Goal: Transaction & Acquisition: Download file/media

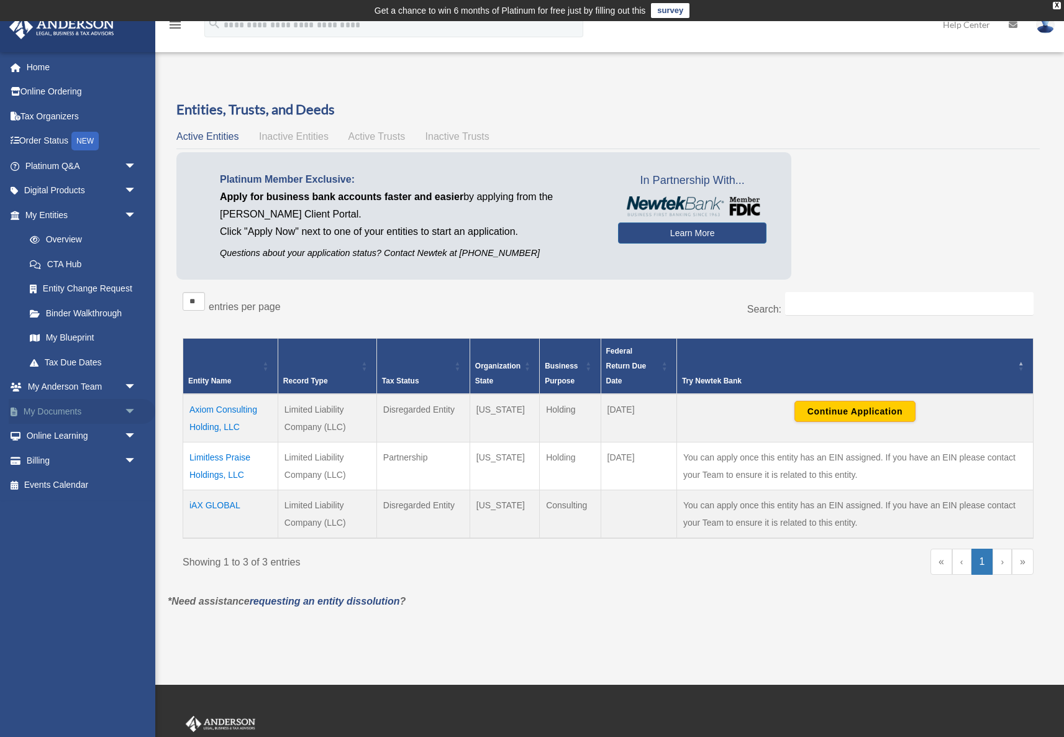
click at [126, 403] on span "arrow_drop_down" at bounding box center [136, 411] width 25 height 25
click at [209, 409] on td "Axiom Consulting Holding, LLC" at bounding box center [230, 418] width 95 height 48
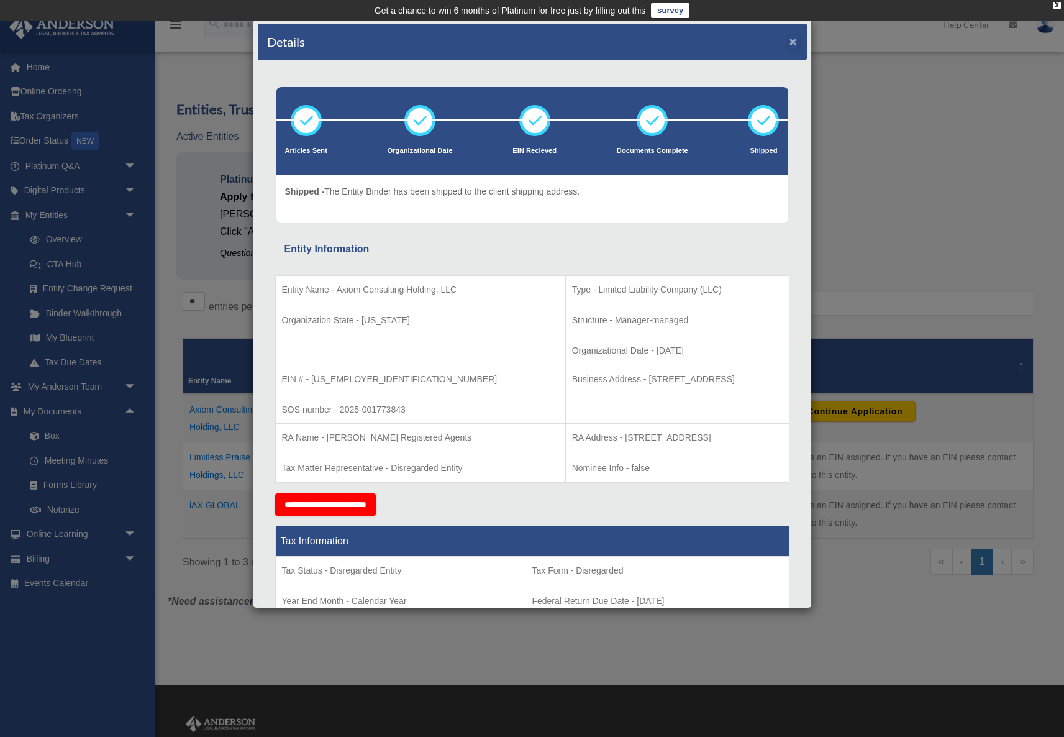
click at [795, 45] on button "×" at bounding box center [794, 41] width 8 height 13
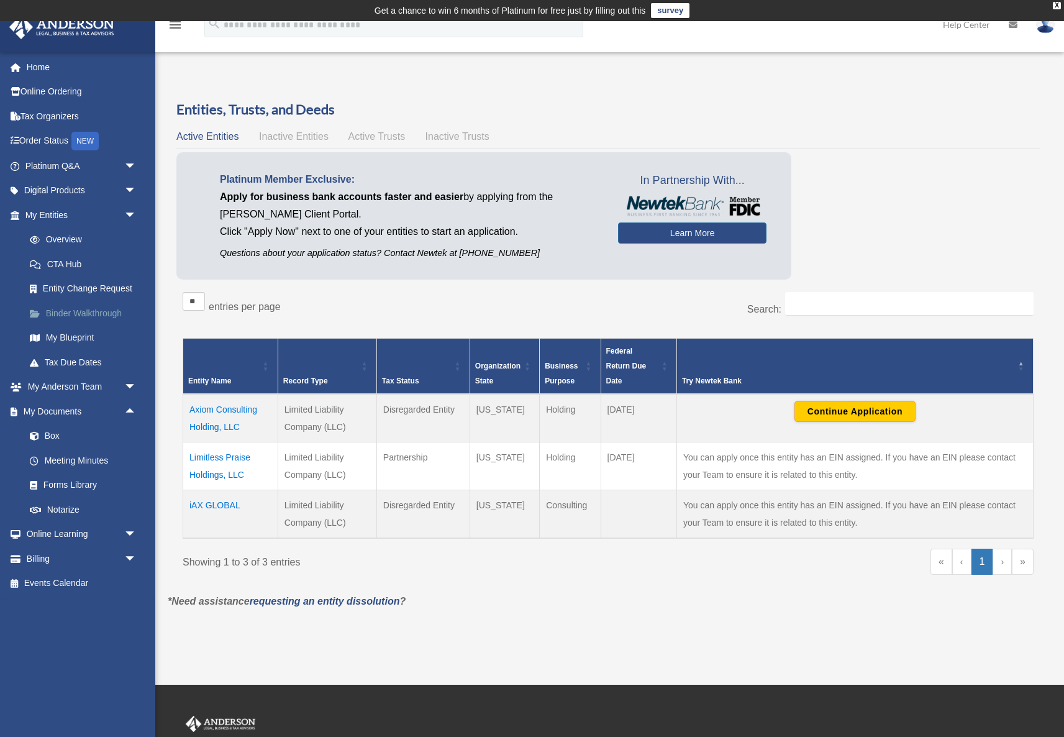
click at [92, 310] on link "Binder Walkthrough" at bounding box center [86, 313] width 138 height 25
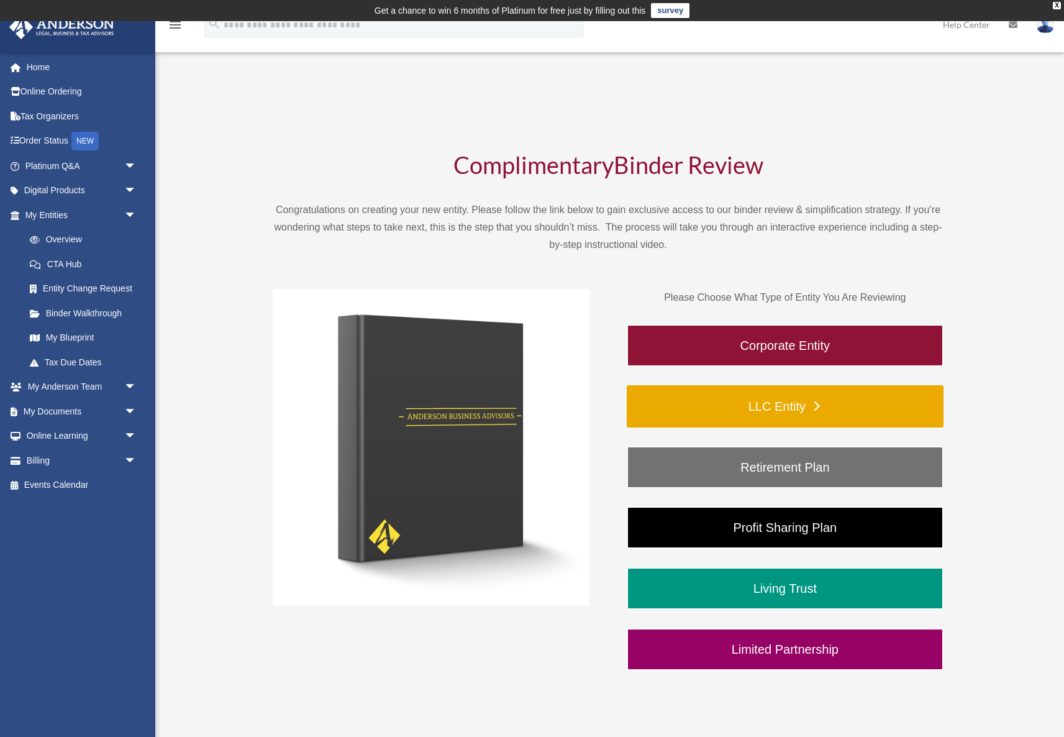
click at [795, 404] on link "LLC Entity" at bounding box center [785, 406] width 317 height 42
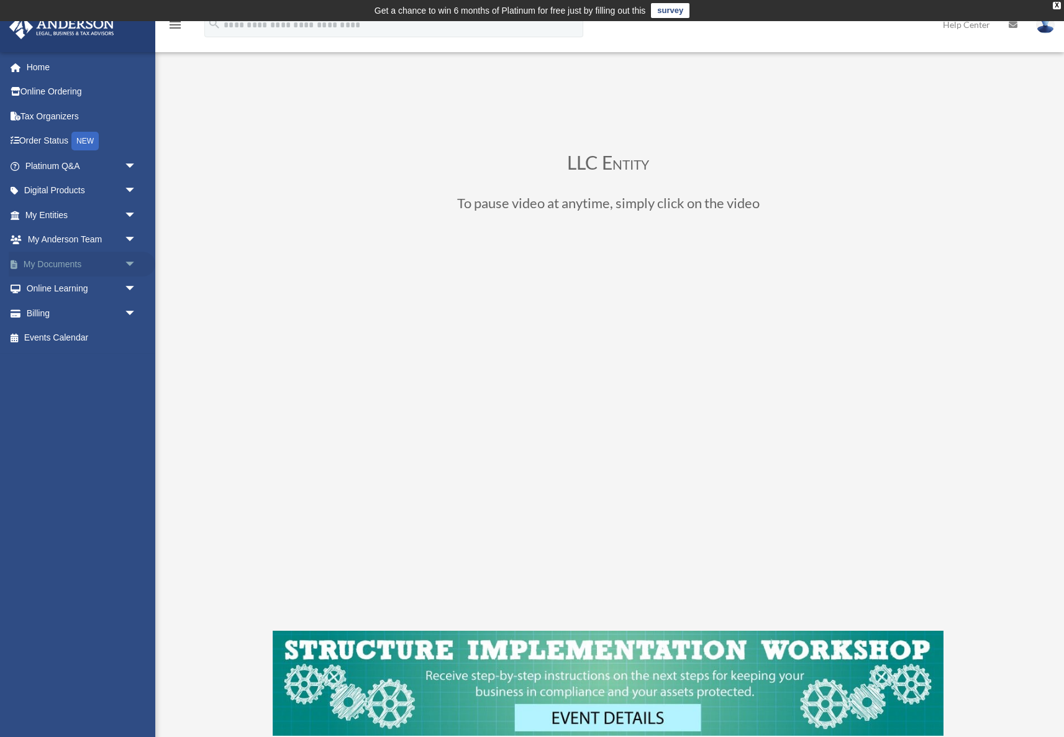
click at [119, 258] on link "My Documents arrow_drop_down" at bounding box center [82, 264] width 147 height 25
click at [133, 260] on span "arrow_drop_down" at bounding box center [136, 264] width 25 height 25
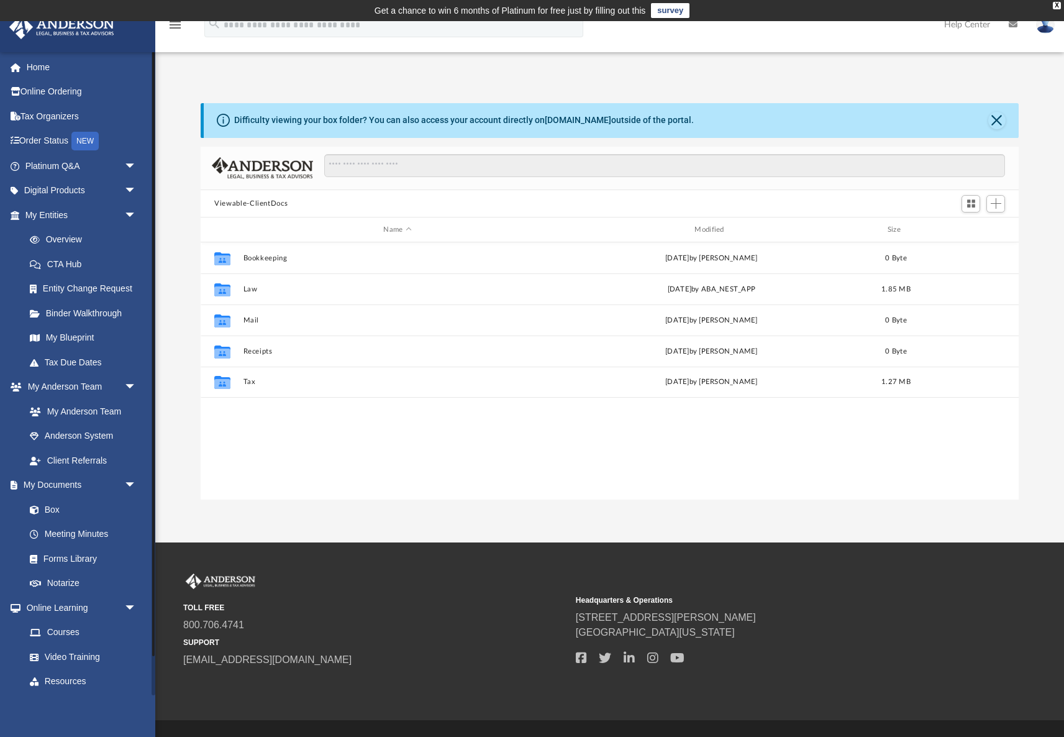
scroll to position [283, 818]
click at [57, 505] on link "Box" at bounding box center [86, 509] width 138 height 25
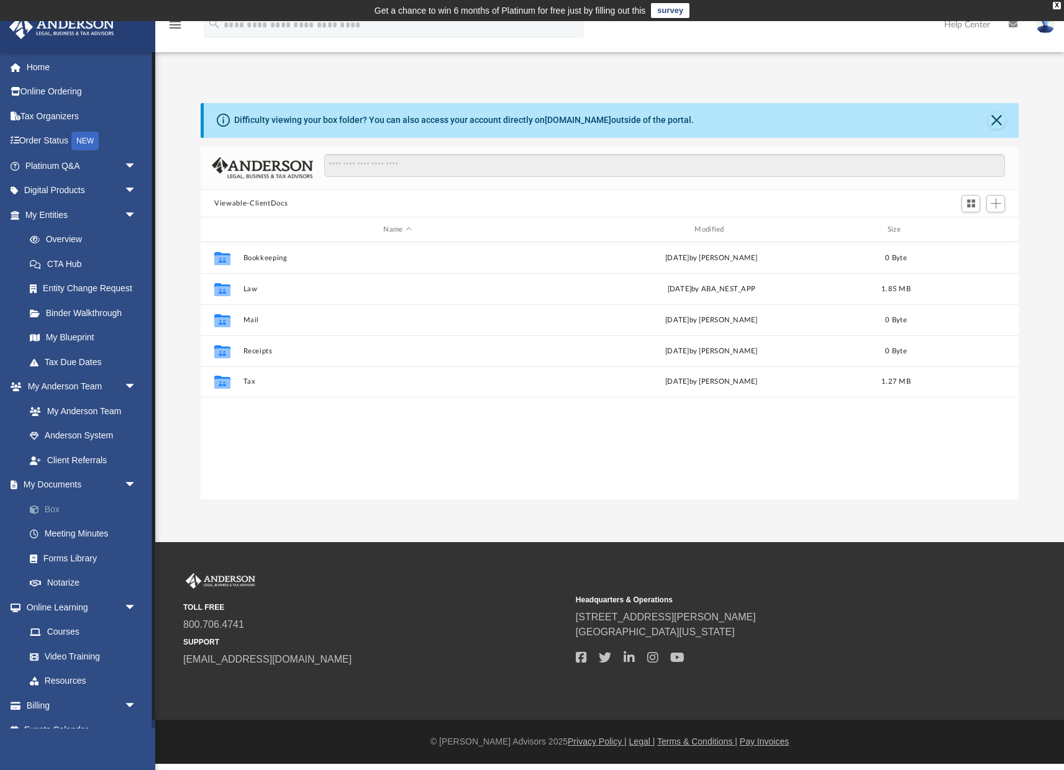
click at [57, 501] on link "Box" at bounding box center [86, 509] width 138 height 25
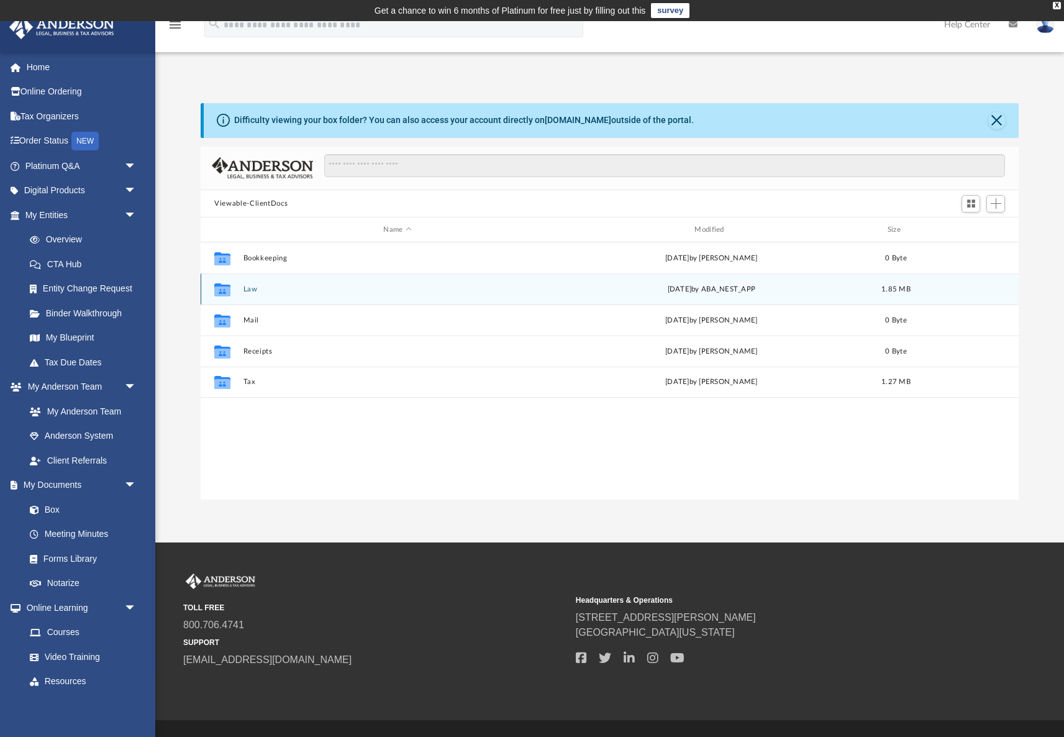
click at [264, 291] on button "Law" at bounding box center [398, 289] width 309 height 8
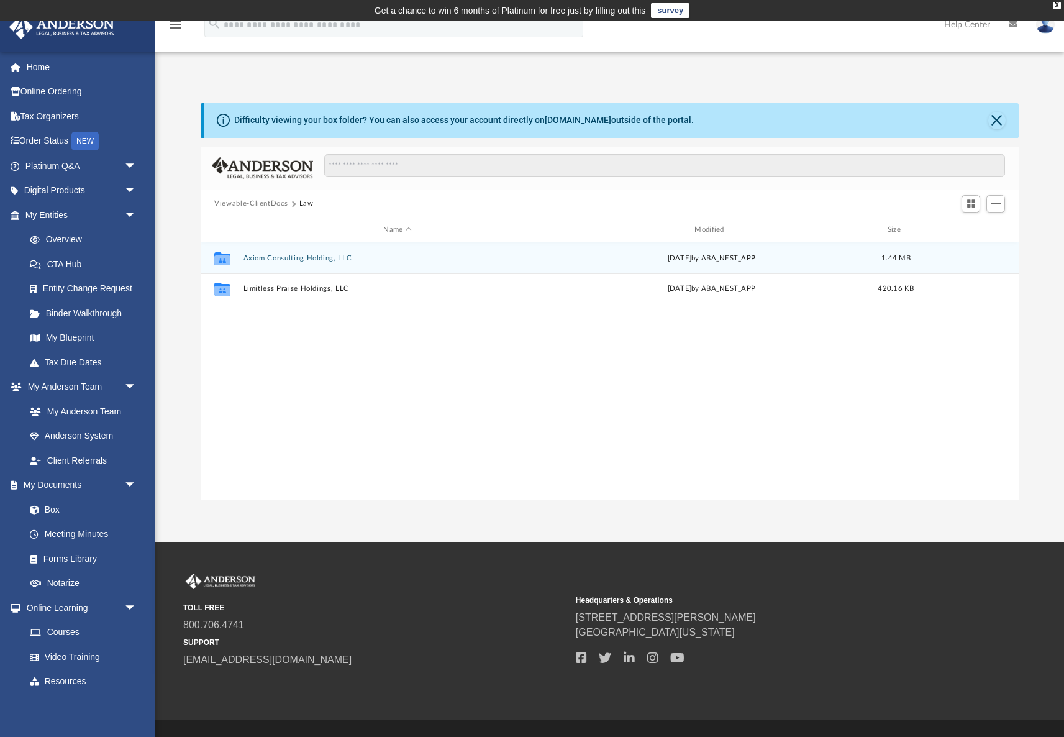
click at [356, 258] on button "Axiom Consulting Holding, LLC" at bounding box center [398, 258] width 309 height 8
click at [267, 260] on button "Initial Docs" at bounding box center [398, 258] width 309 height 8
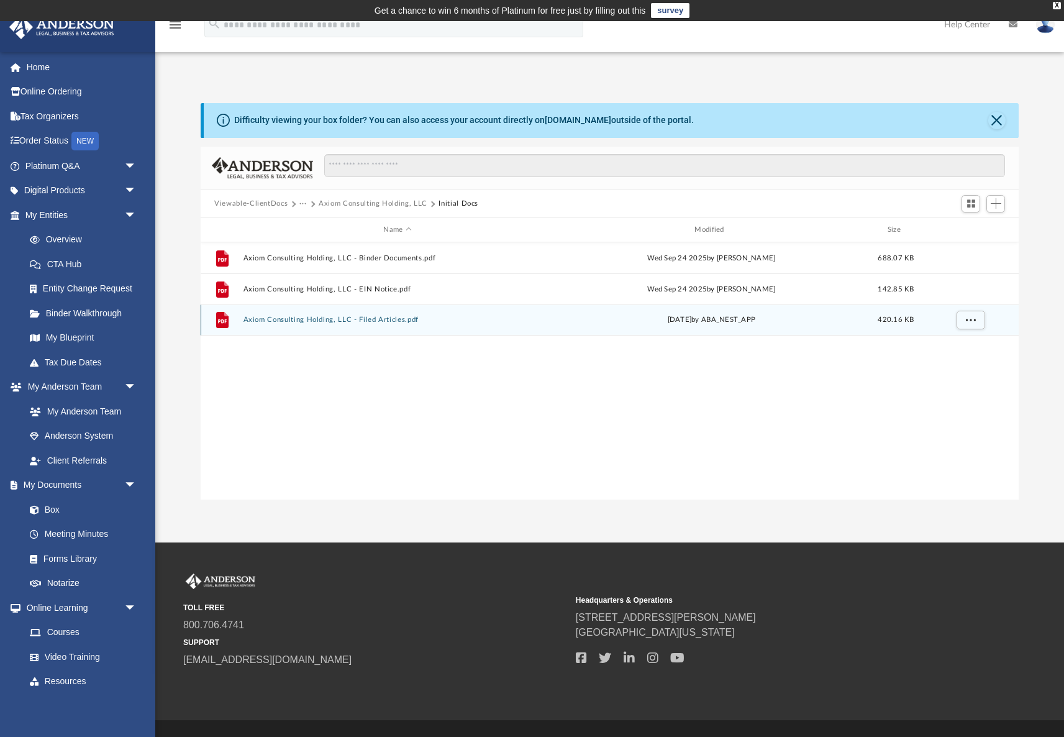
click at [395, 321] on button "Axiom Consulting Holding, LLC - Filed Articles.pdf" at bounding box center [398, 320] width 309 height 8
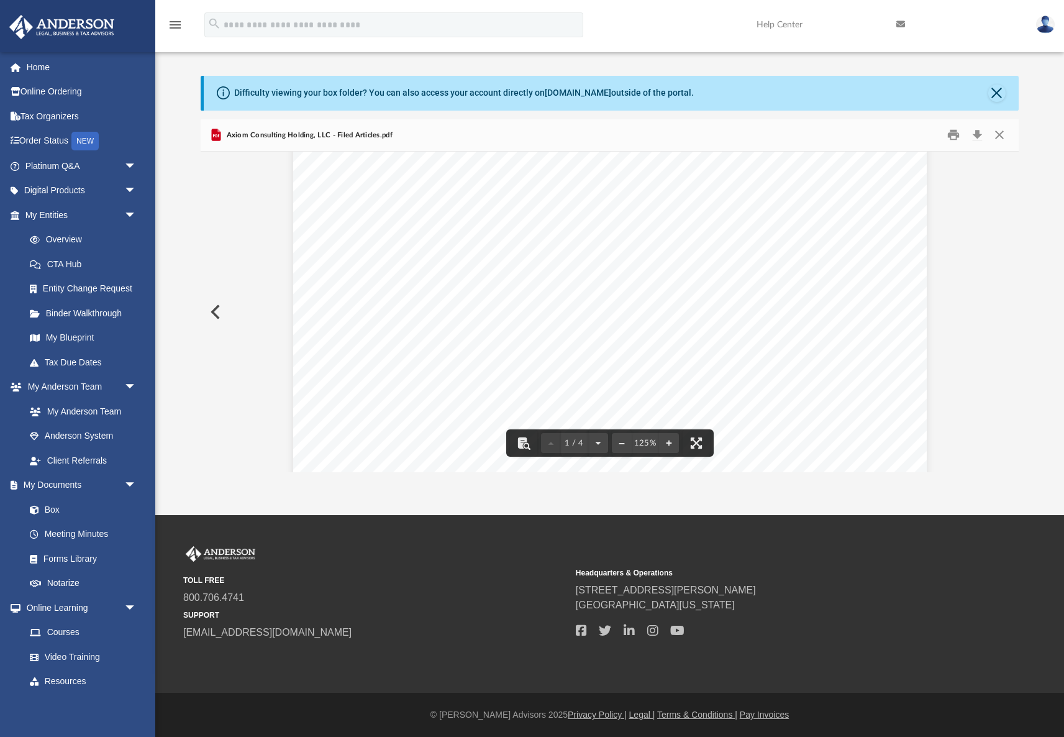
scroll to position [73, 0]
click at [980, 139] on button "Download" at bounding box center [977, 135] width 22 height 19
